Goal: Use online tool/utility: Utilize a website feature to perform a specific function

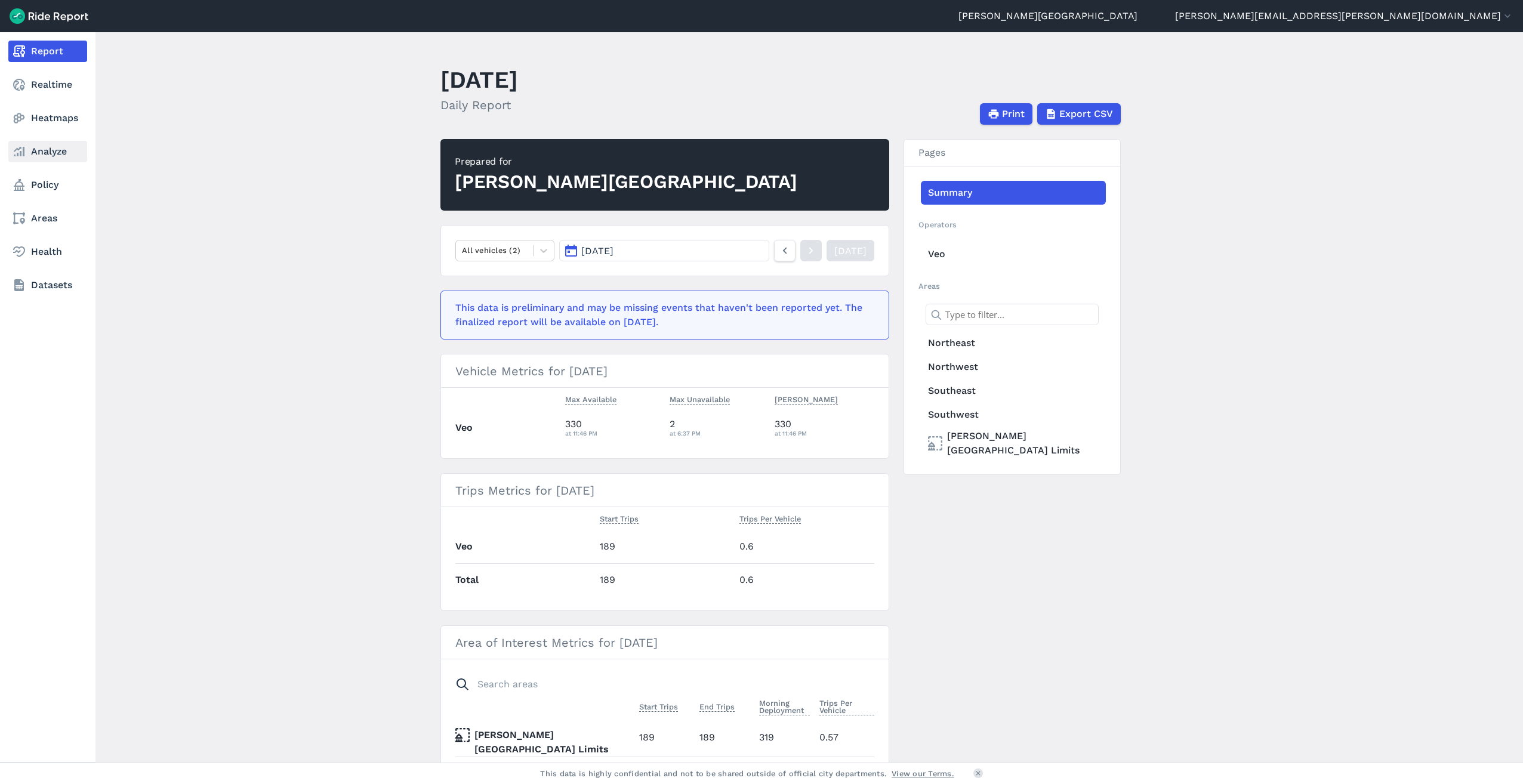
click at [33, 149] on link "Analyze" at bounding box center [47, 152] width 79 height 21
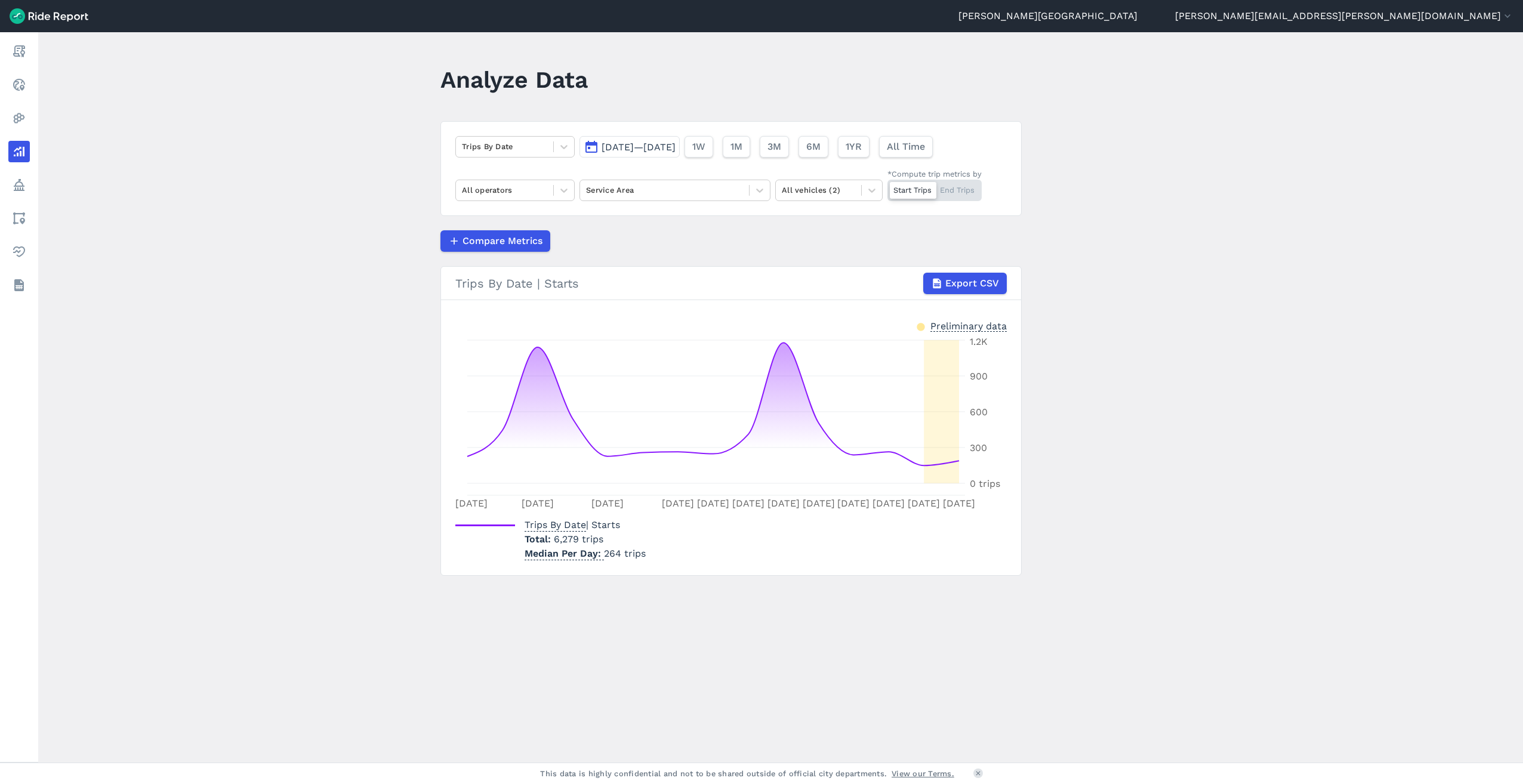
click at [676, 152] on span "[DATE]—[DATE]" at bounding box center [638, 147] width 74 height 11
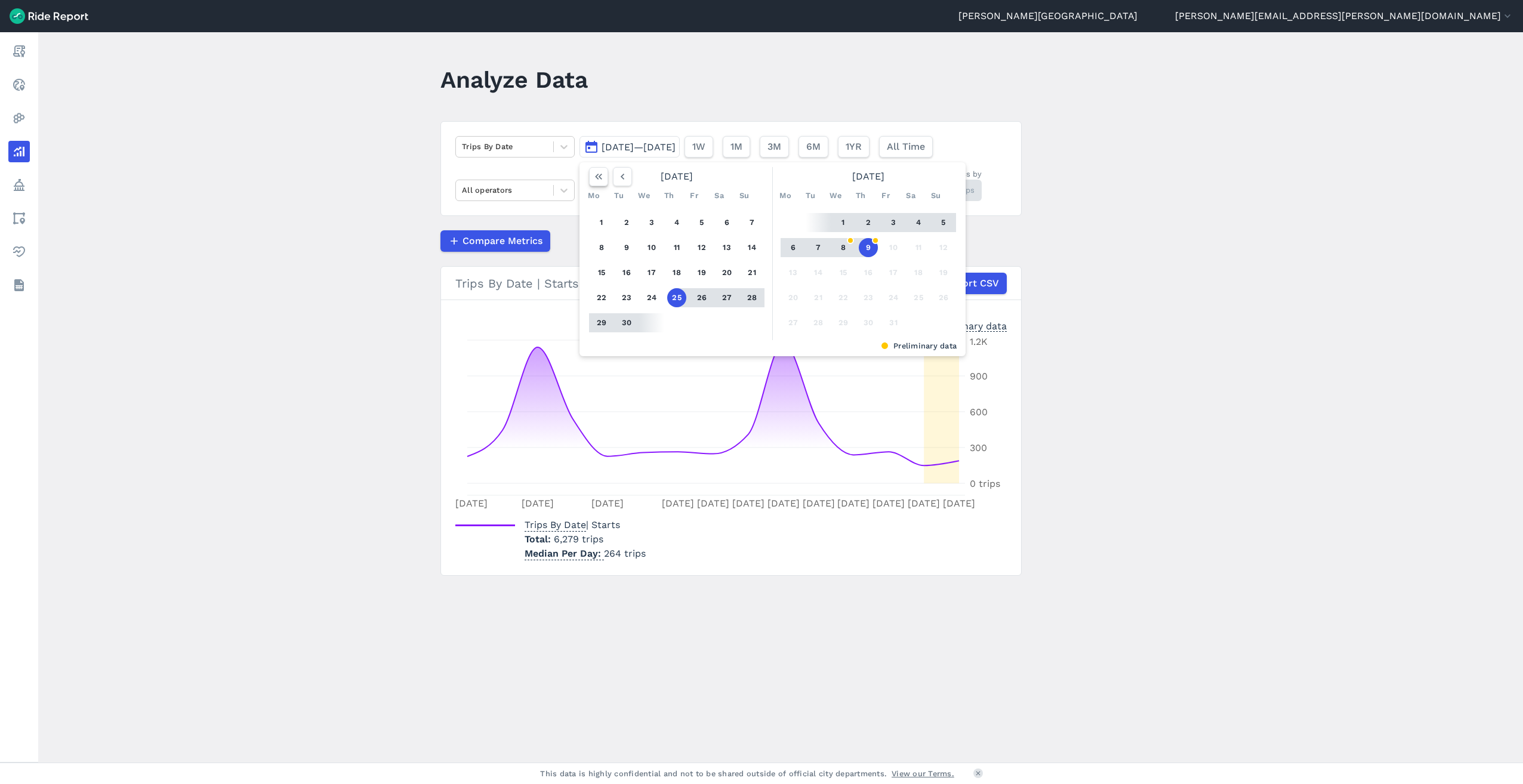
click at [593, 178] on icon "button" at bounding box center [599, 177] width 12 height 12
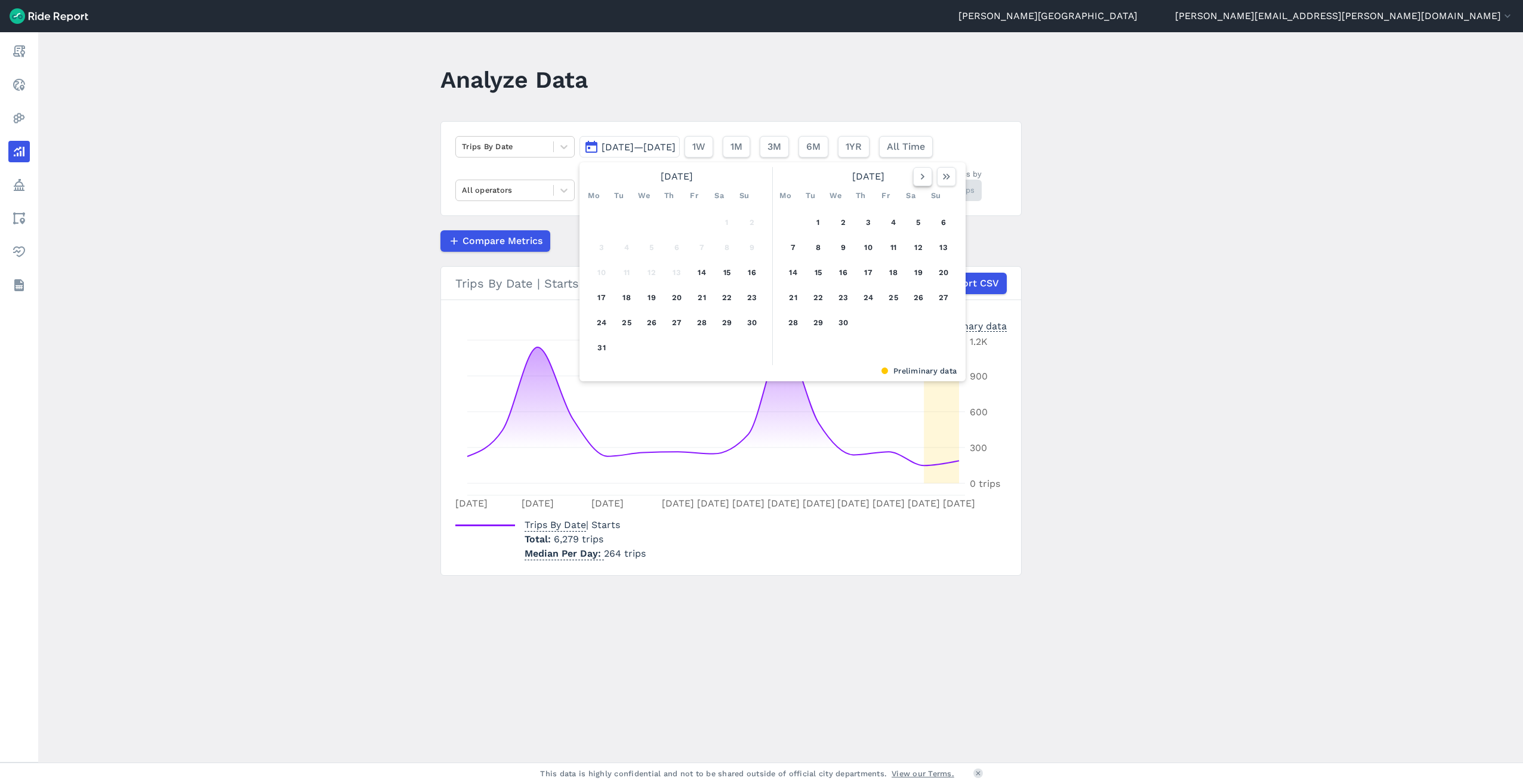
click at [924, 179] on icon "button" at bounding box center [923, 177] width 12 height 12
click at [941, 177] on icon "button" at bounding box center [947, 177] width 12 height 12
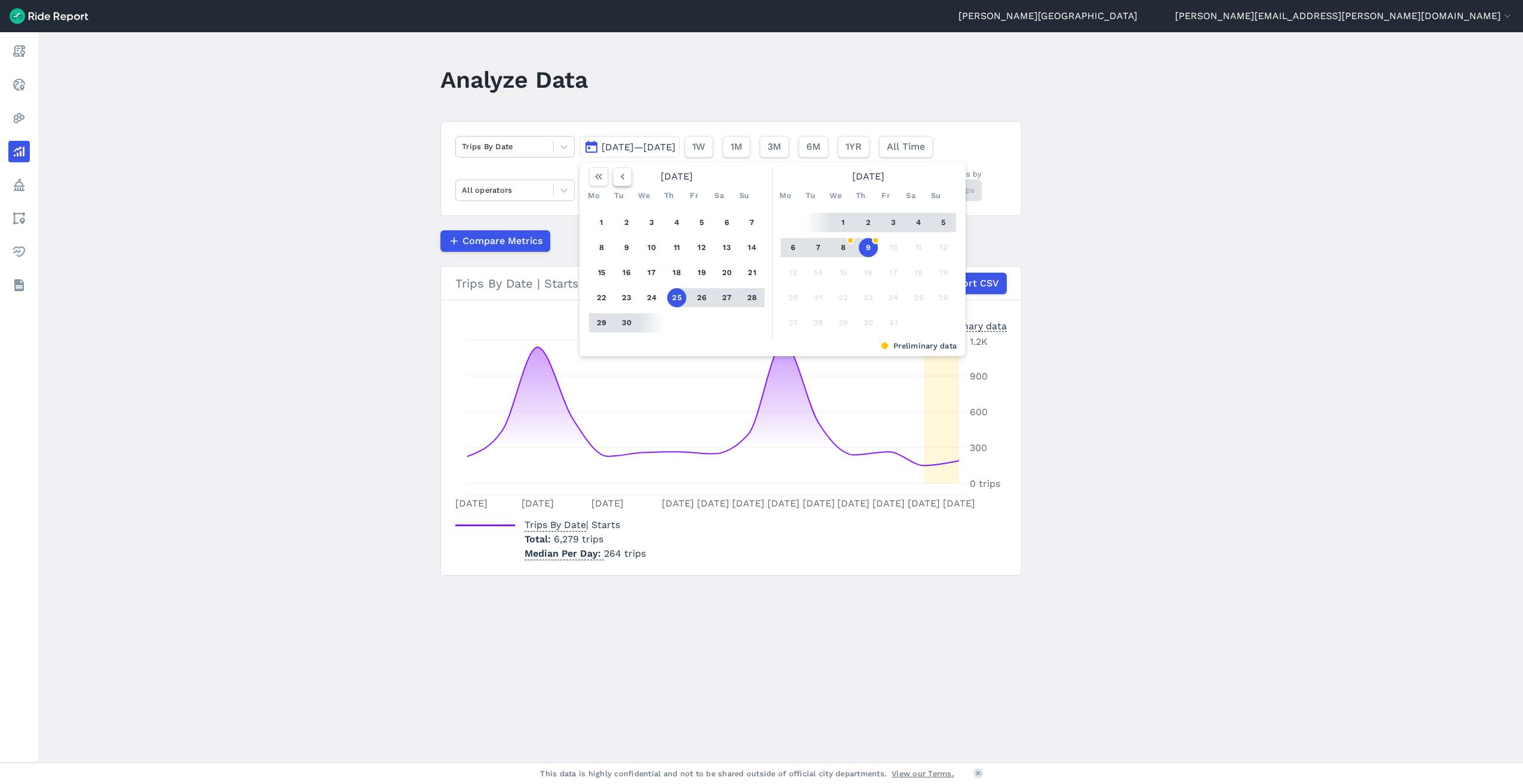
click at [624, 175] on icon "button" at bounding box center [623, 177] width 12 height 12
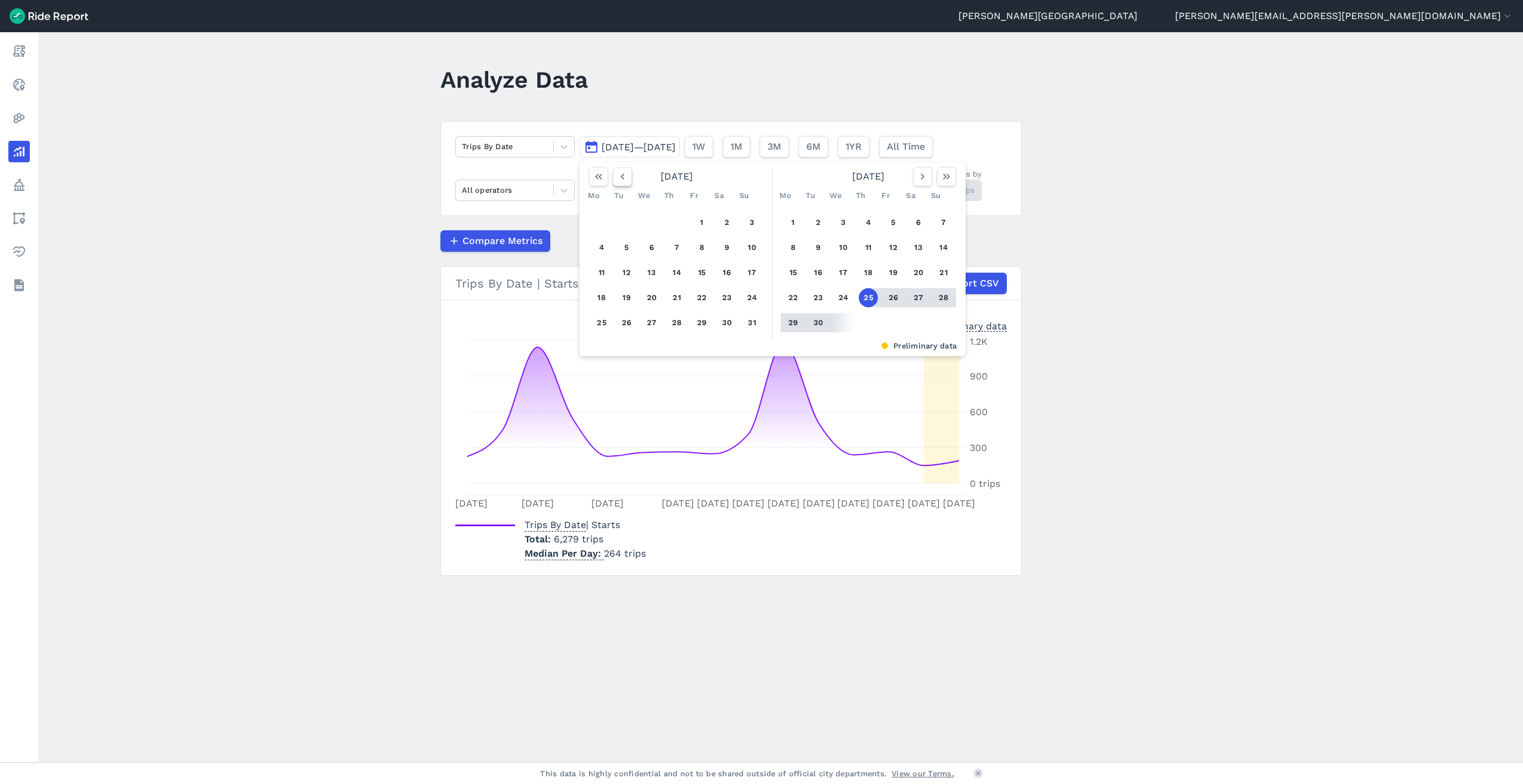
click at [624, 175] on icon "button" at bounding box center [623, 177] width 12 height 12
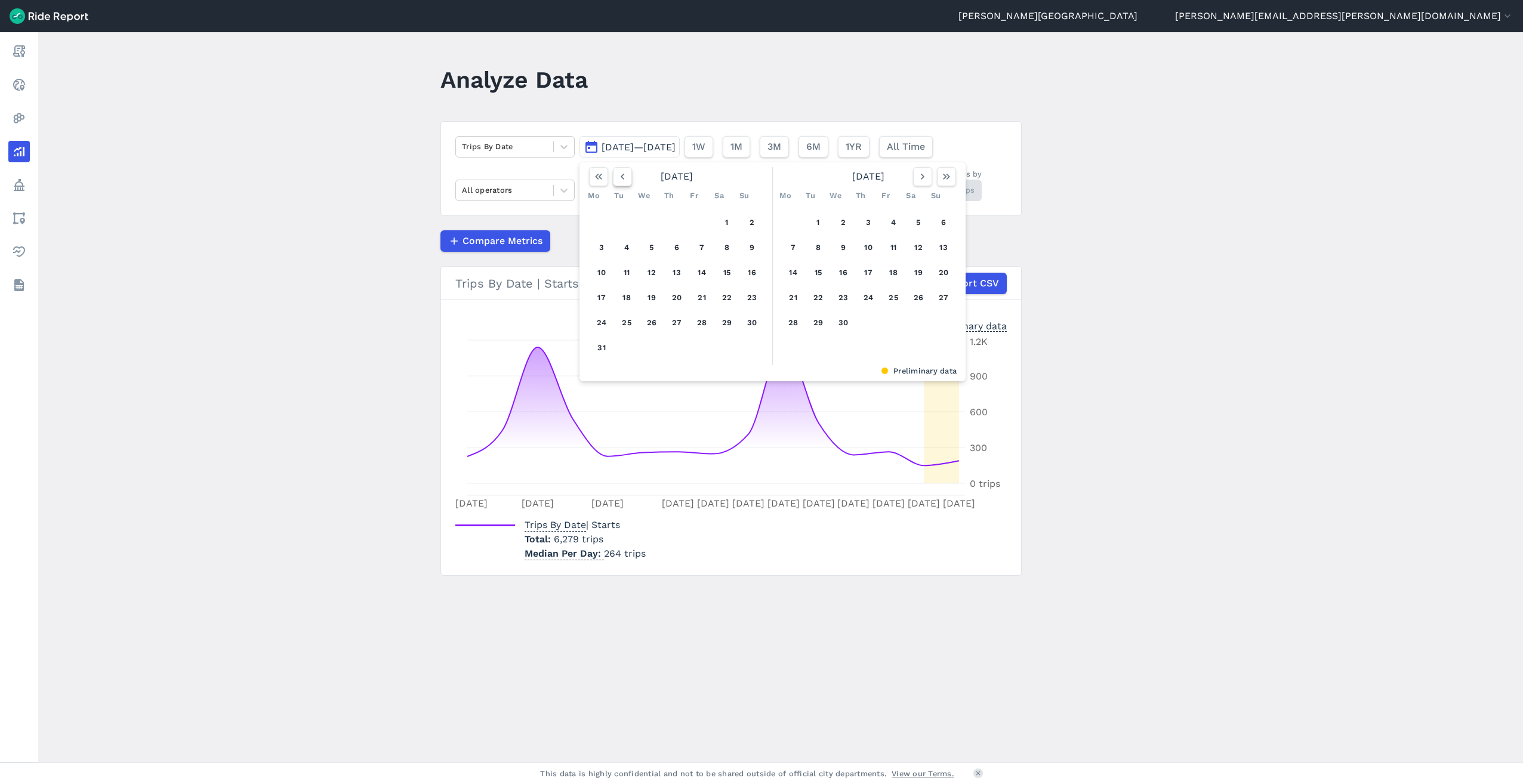
click at [624, 175] on icon "button" at bounding box center [623, 177] width 12 height 12
click at [836, 224] on button "1" at bounding box center [843, 222] width 19 height 19
click at [947, 176] on use "button" at bounding box center [946, 177] width 7 height 6
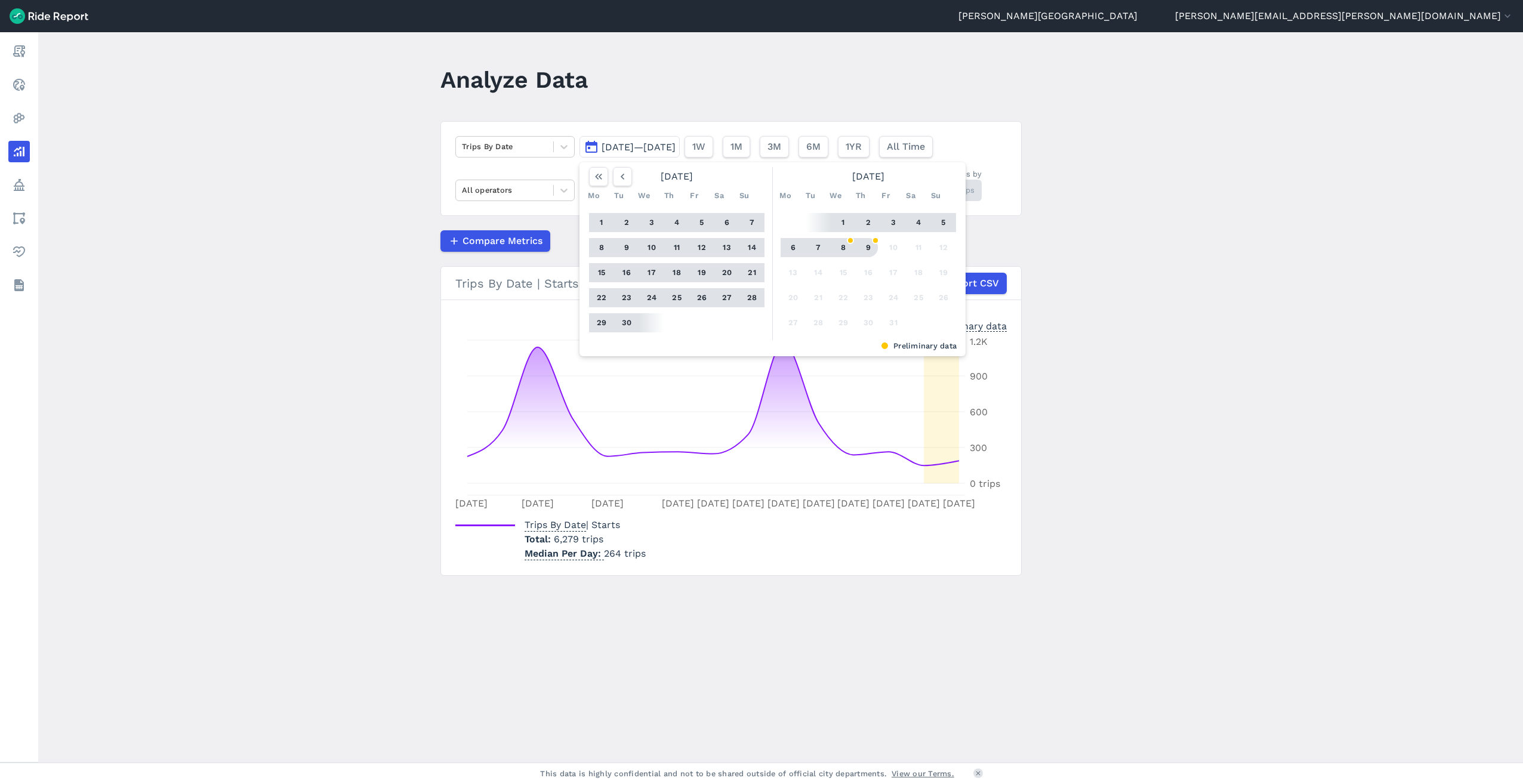
click at [866, 247] on button "9" at bounding box center [868, 247] width 19 height 19
